Goal: Information Seeking & Learning: Find specific page/section

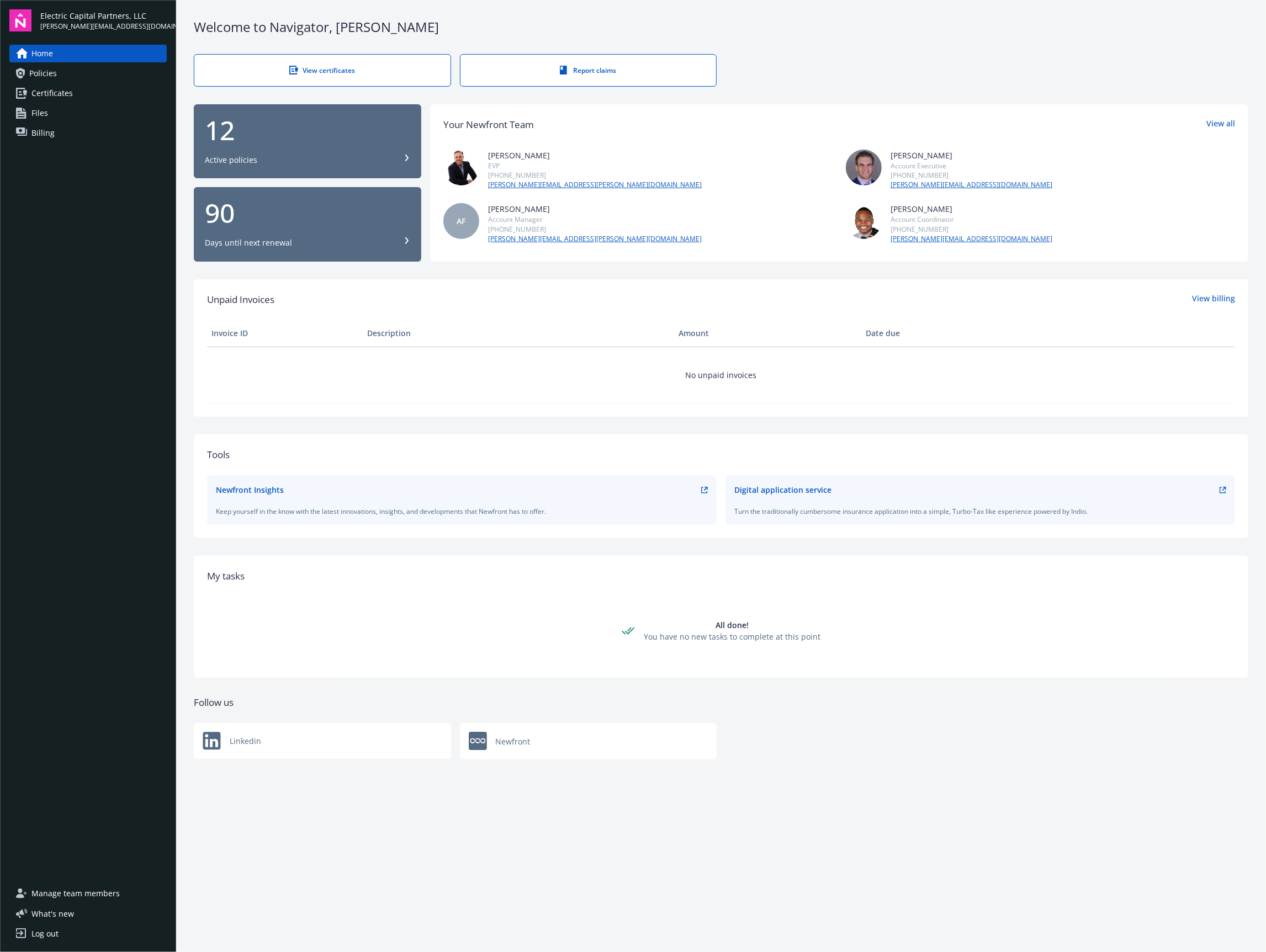
click at [78, 74] on link "Policies" at bounding box center [88, 73] width 158 height 17
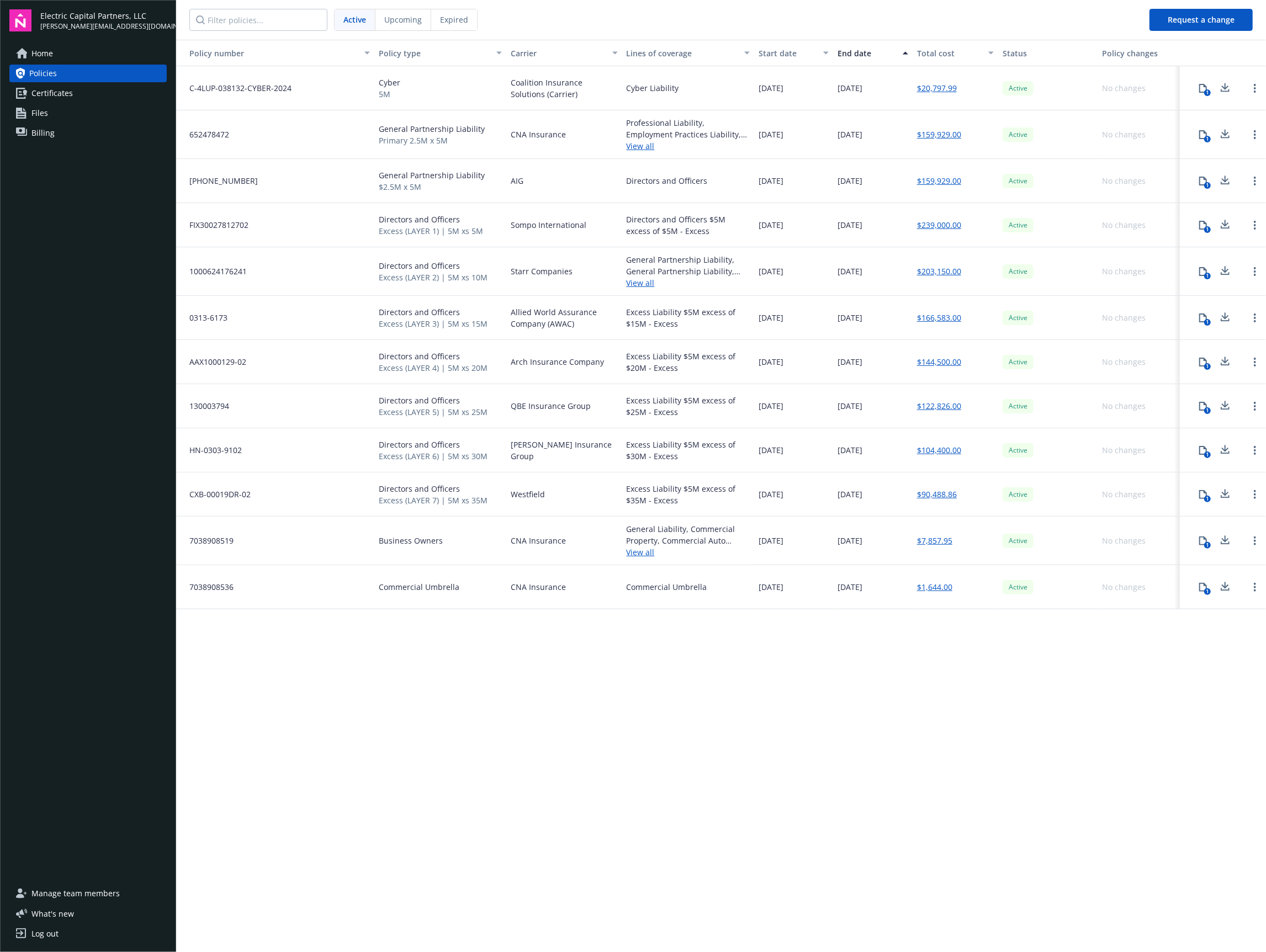
click at [804, 672] on div "Policy number Policy type Carrier Lines of coverage Start date End date Total c…" at bounding box center [721, 495] width 1090 height 911
click at [680, 739] on div "Policy number Policy type Carrier Lines of coverage Start date End date Total c…" at bounding box center [721, 495] width 1090 height 911
drag, startPoint x: 709, startPoint y: 182, endPoint x: 610, endPoint y: 180, distance: 99.0
click at [610, 180] on div "[PHONE_NUMBER] General Partnership Liability $2.5M x 5M AIG Directors and Offic…" at bounding box center [721, 181] width 1090 height 44
